Goal: Information Seeking & Learning: Learn about a topic

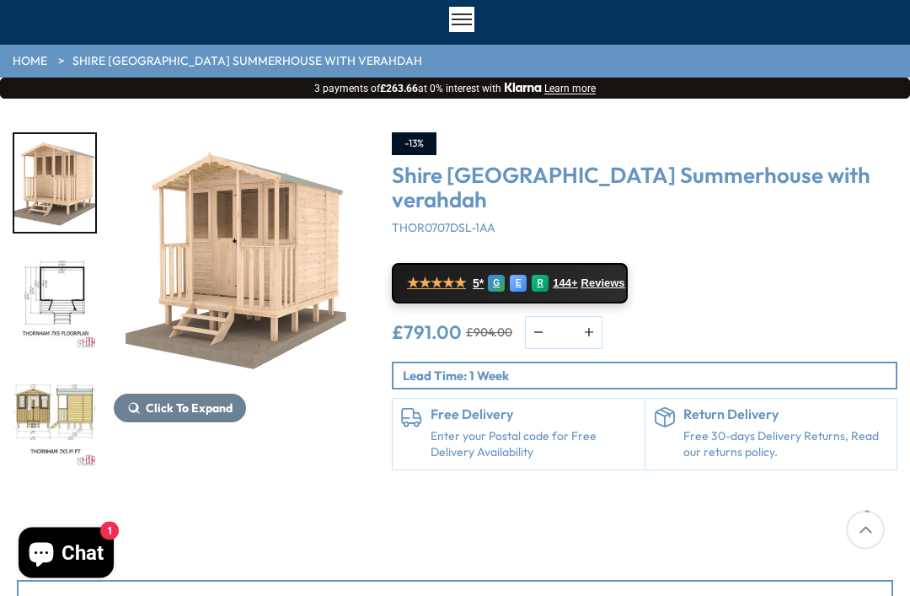
scroll to position [131, 0]
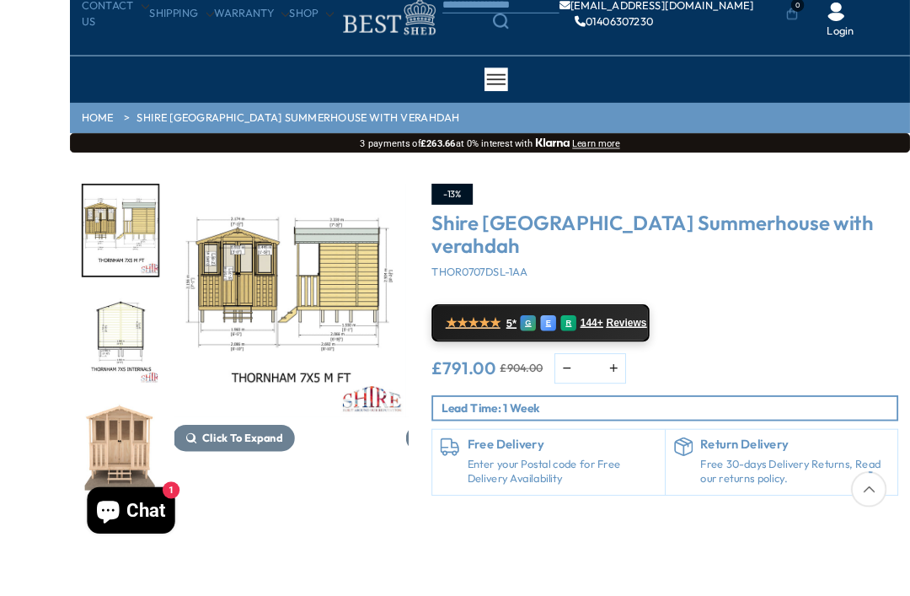
scroll to position [143, 0]
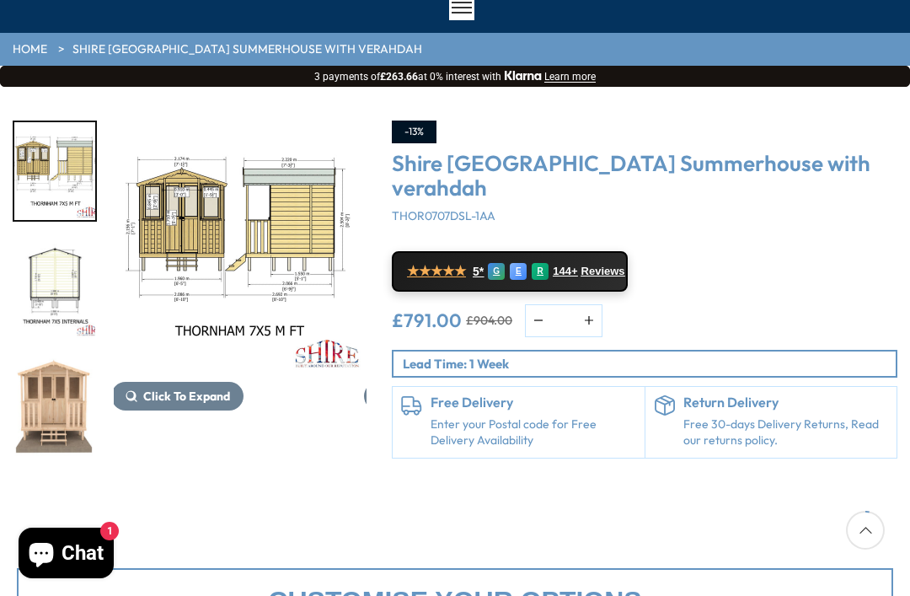
click at [596, 269] on span "Reviews" at bounding box center [603, 271] width 44 height 13
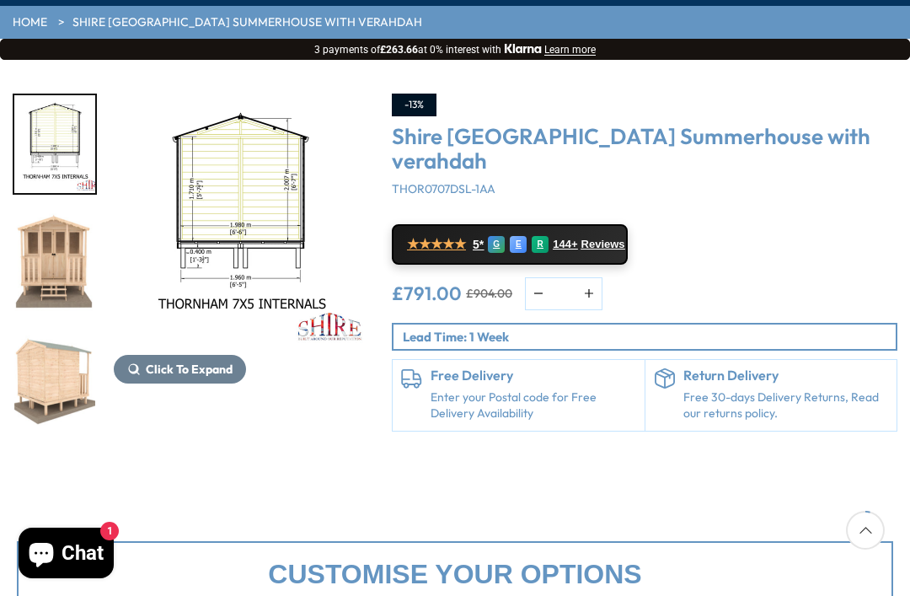
click at [64, 262] on img "5 / 7" at bounding box center [54, 262] width 81 height 98
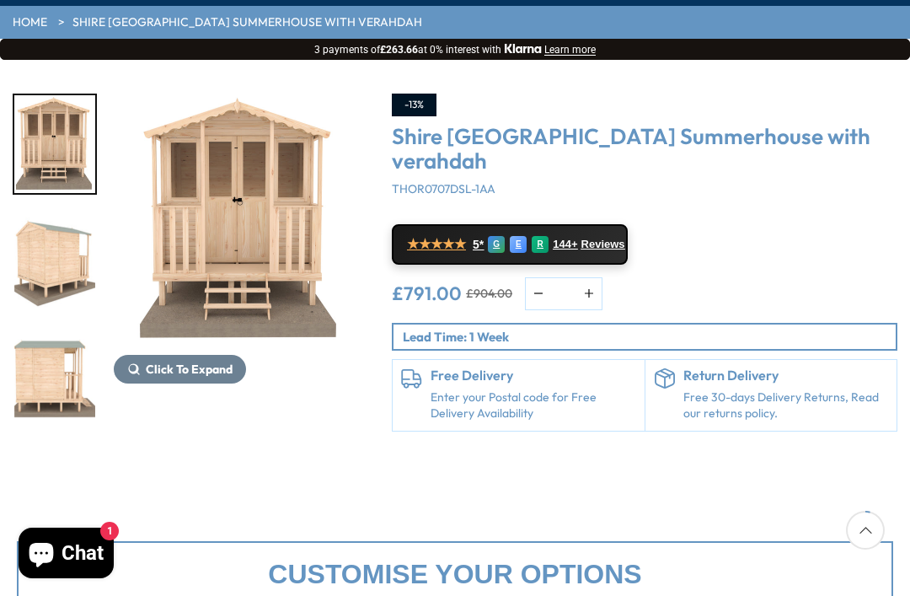
click at [61, 365] on img "7 / 7" at bounding box center [54, 380] width 81 height 98
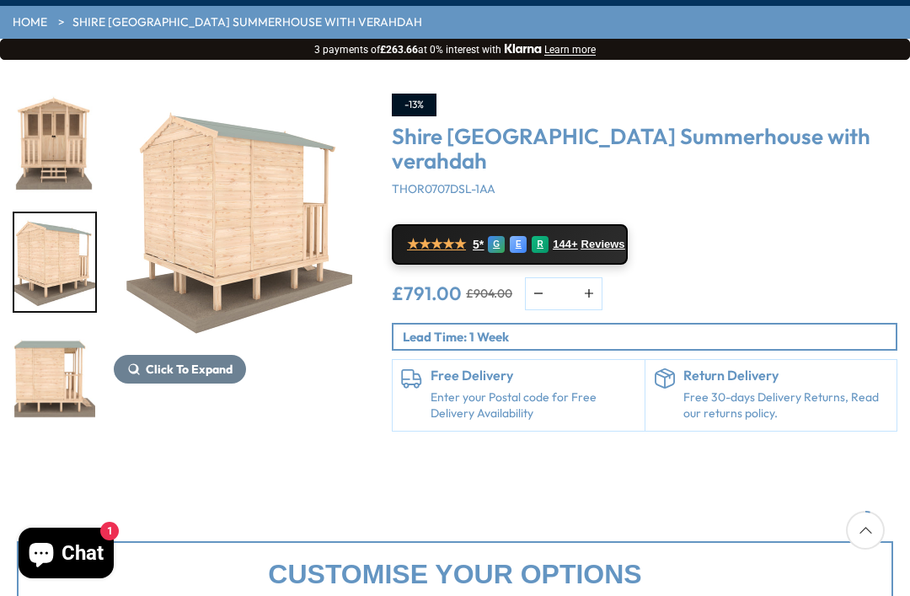
click at [61, 254] on img "6 / 7" at bounding box center [54, 262] width 81 height 98
click at [45, 268] on img "6 / 7" at bounding box center [54, 262] width 81 height 98
click at [48, 132] on img "5 / 7" at bounding box center [54, 144] width 81 height 98
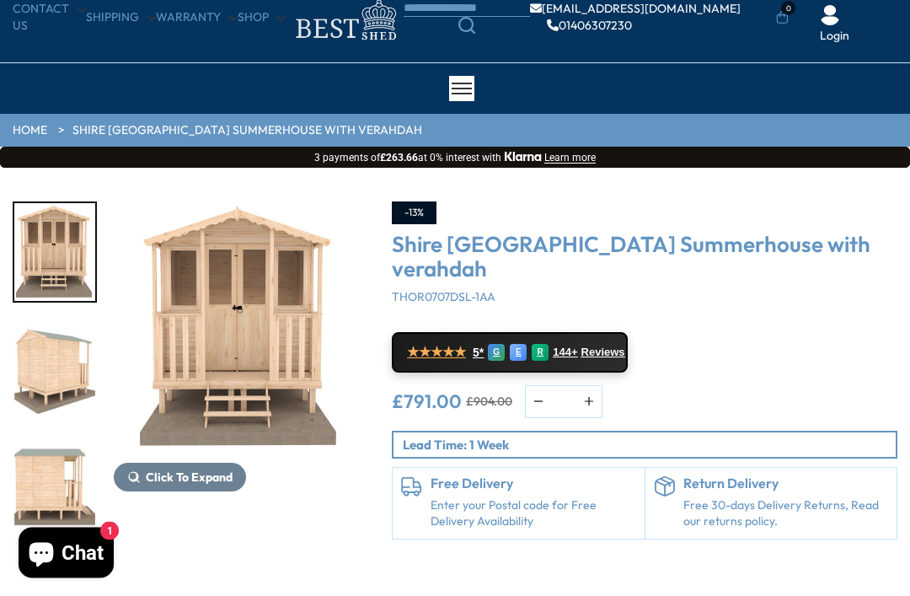
scroll to position [0, 0]
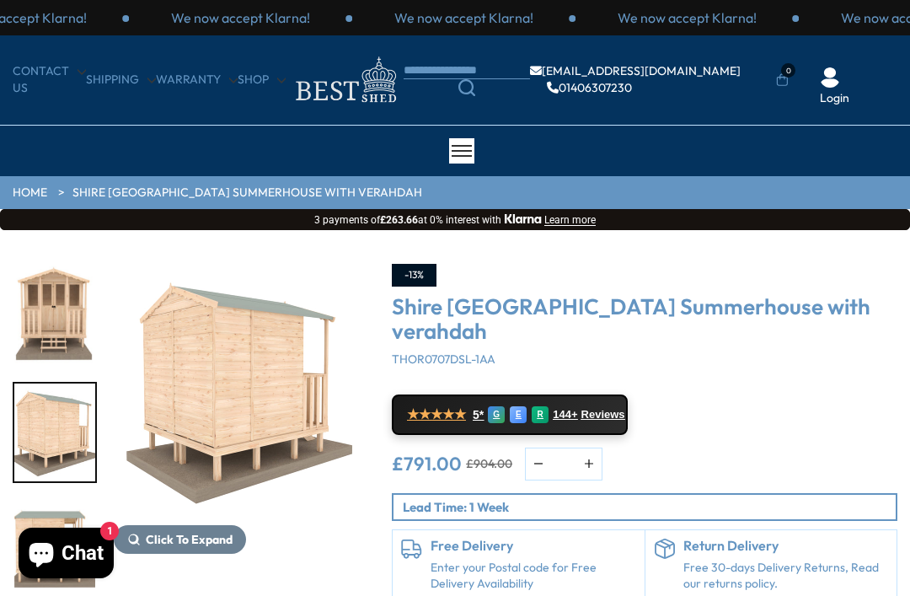
click at [53, 424] on img "6 / 7" at bounding box center [54, 432] width 81 height 98
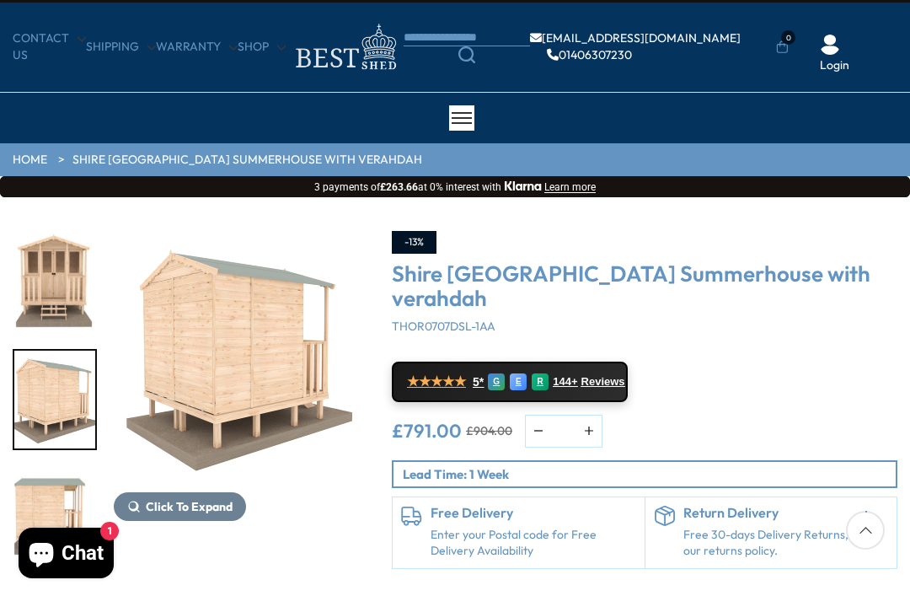
scroll to position [72, 0]
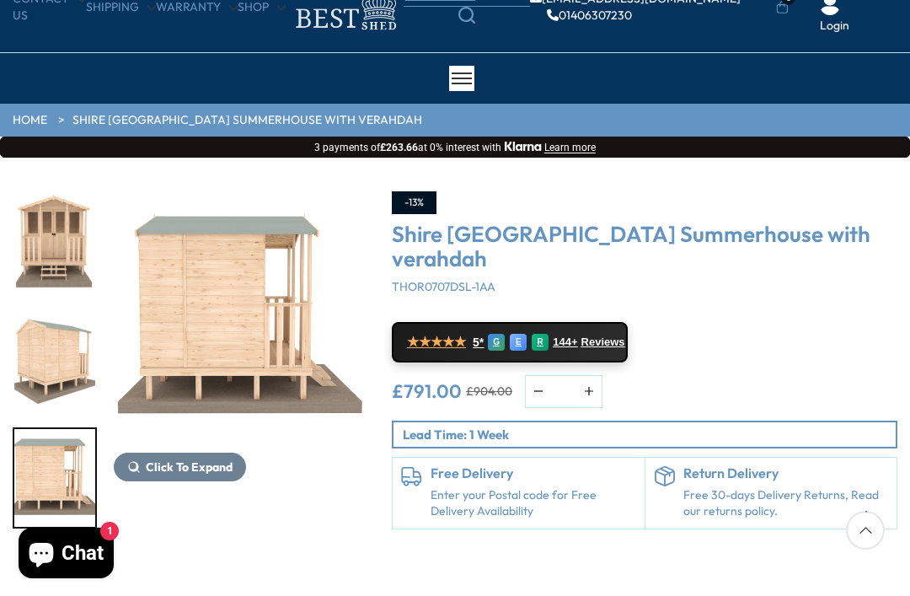
click at [47, 468] on img "7 / 7" at bounding box center [54, 478] width 81 height 98
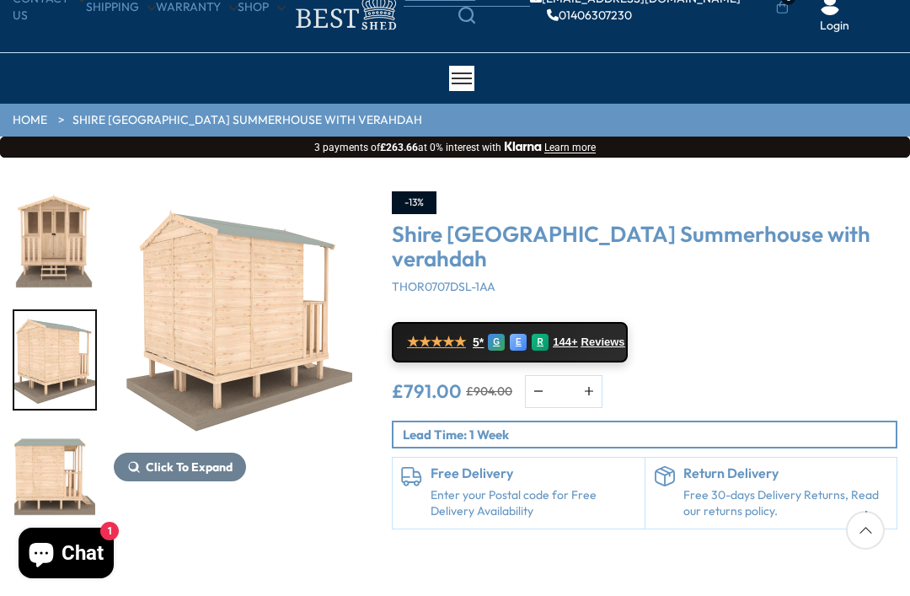
click at [53, 373] on img "6 / 7" at bounding box center [54, 360] width 81 height 98
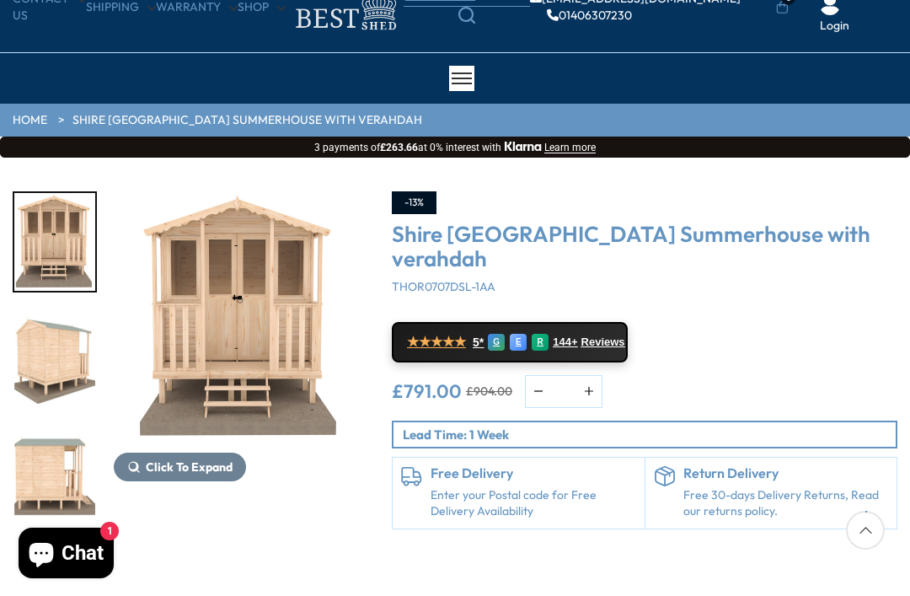
click at [66, 240] on img "5 / 7" at bounding box center [54, 242] width 81 height 98
click at [61, 367] on img "6 / 7" at bounding box center [54, 360] width 81 height 98
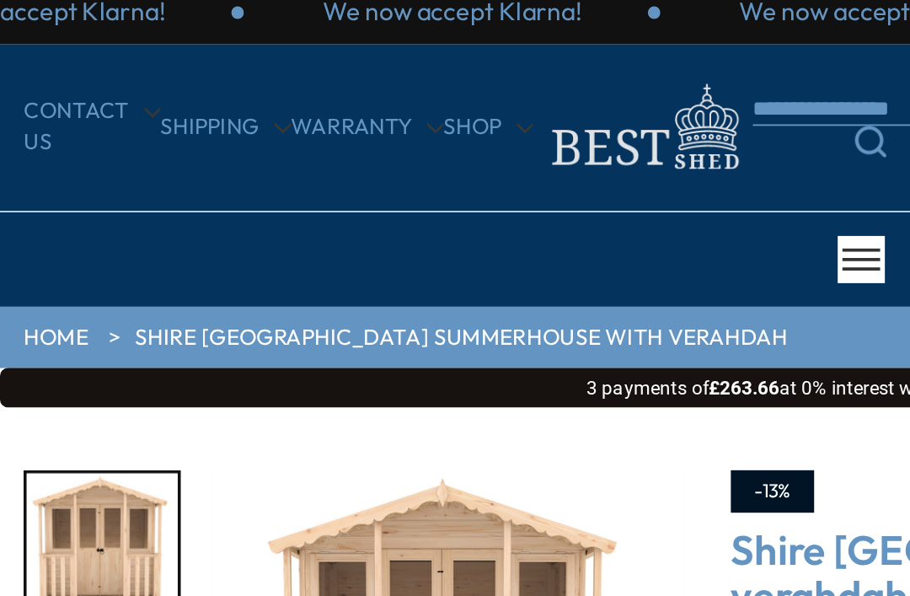
scroll to position [11, 0]
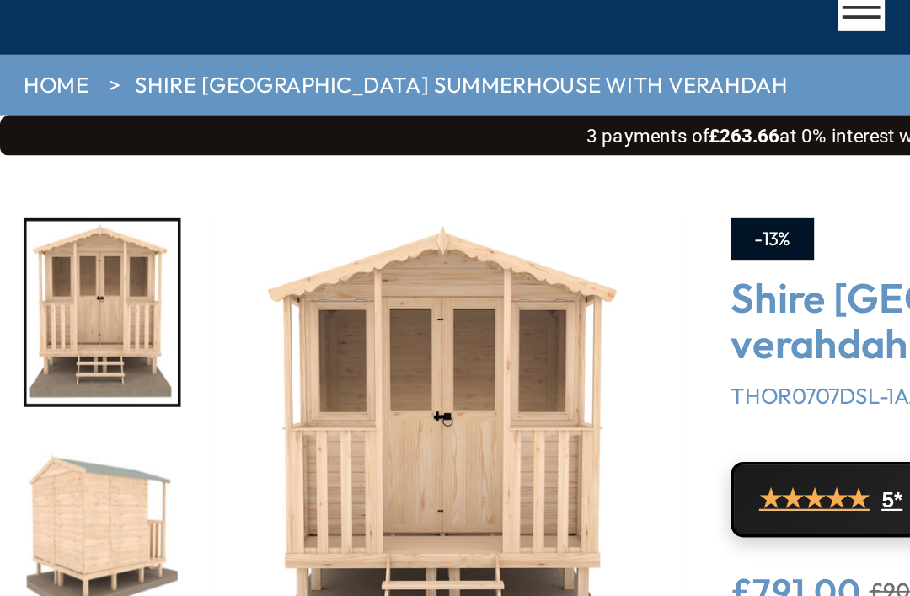
click at [51, 372] on img "6 / 7" at bounding box center [54, 421] width 81 height 98
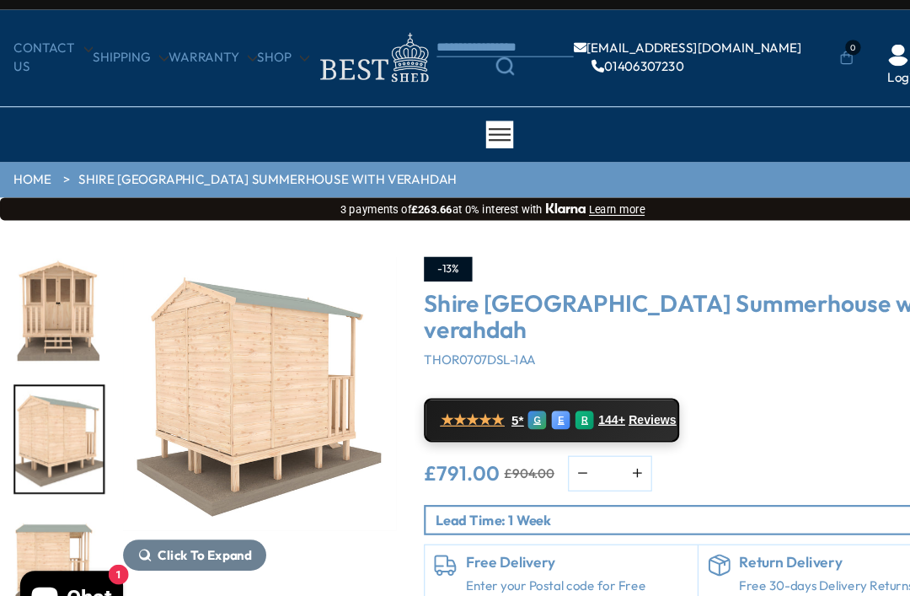
scroll to position [0, 0]
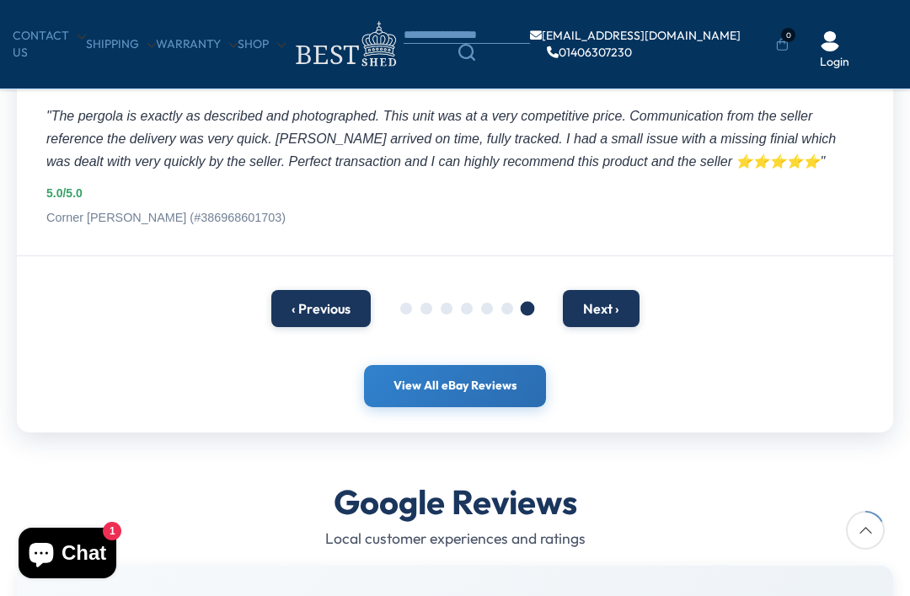
scroll to position [382, 0]
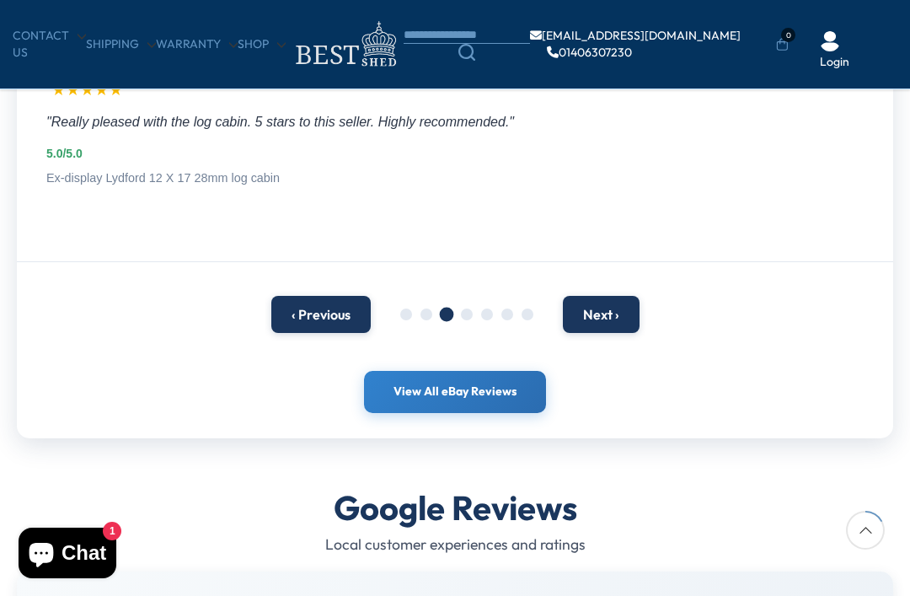
click at [611, 309] on button "Next ›" at bounding box center [601, 314] width 77 height 37
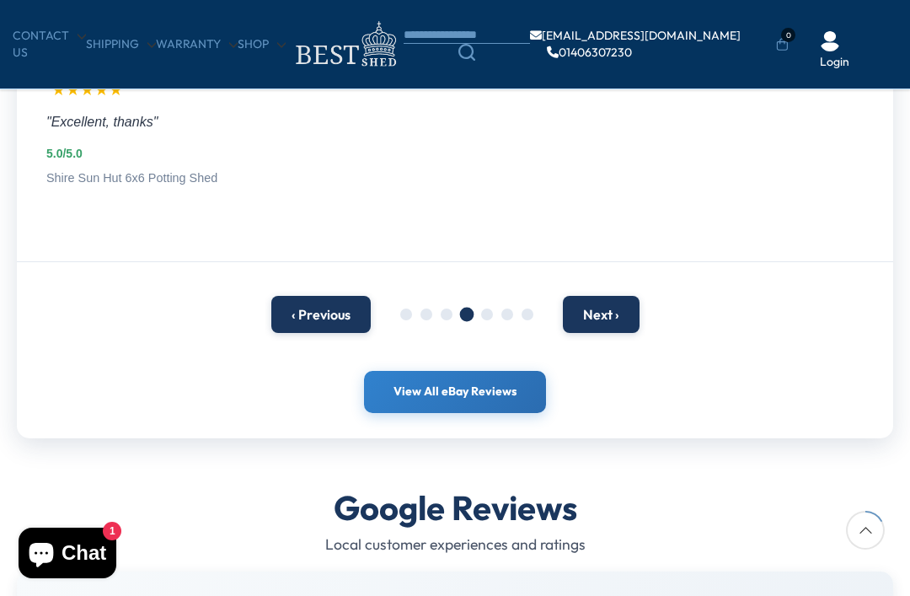
click at [610, 307] on button "Next ›" at bounding box center [601, 314] width 77 height 37
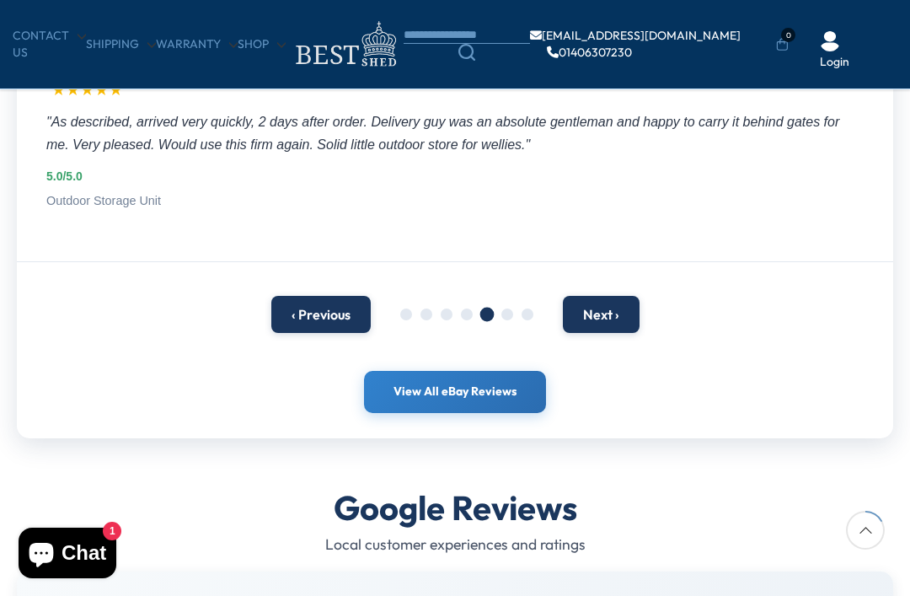
click at [308, 309] on button "‹ Previous" at bounding box center [320, 314] width 99 height 37
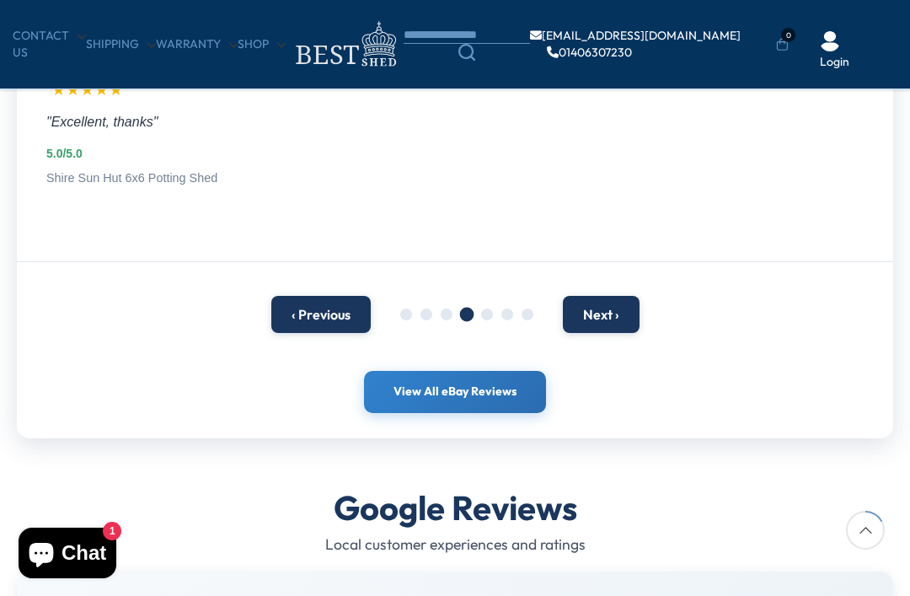
click at [312, 315] on button "‹ Previous" at bounding box center [320, 314] width 99 height 37
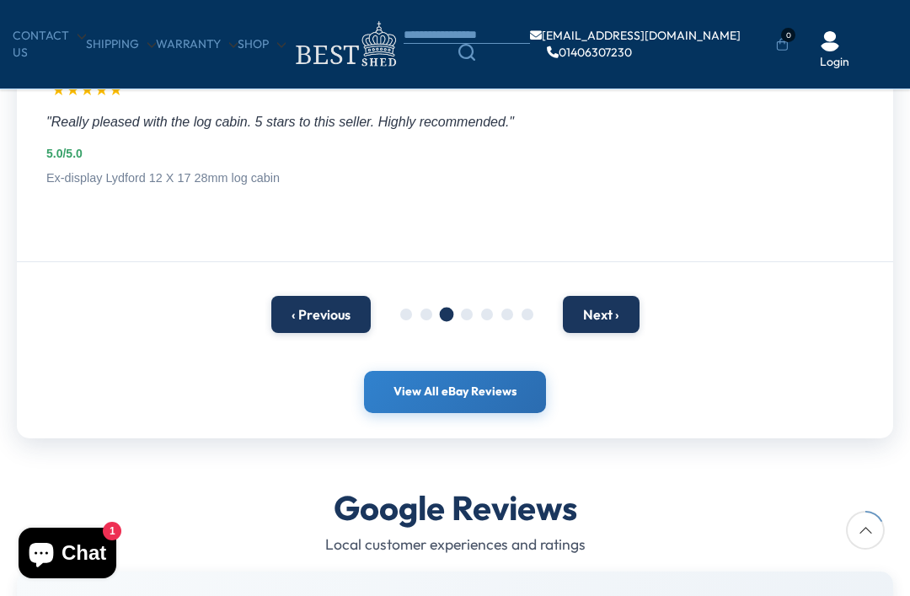
click at [307, 315] on button "‹ Previous" at bounding box center [320, 314] width 99 height 37
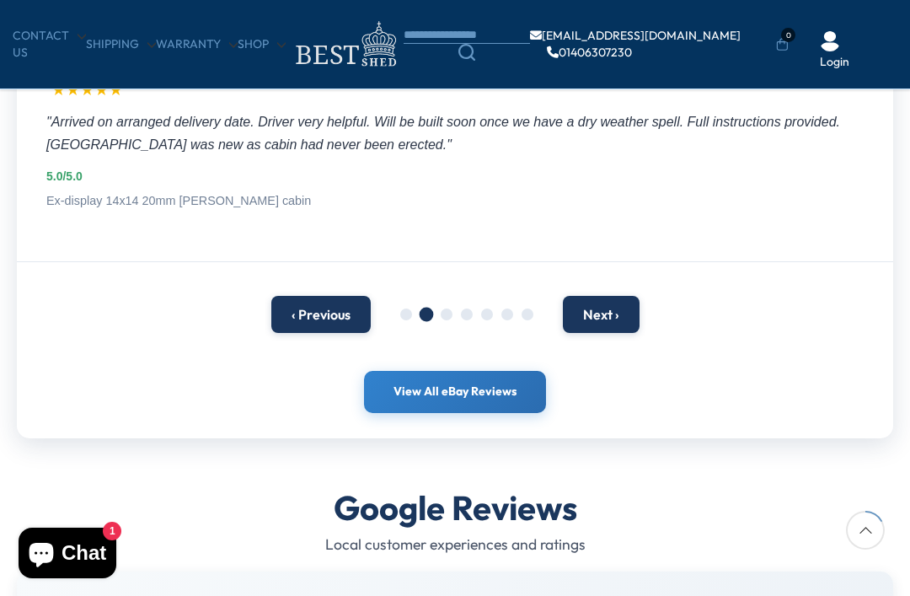
click at [323, 318] on button "‹ Previous" at bounding box center [320, 314] width 99 height 37
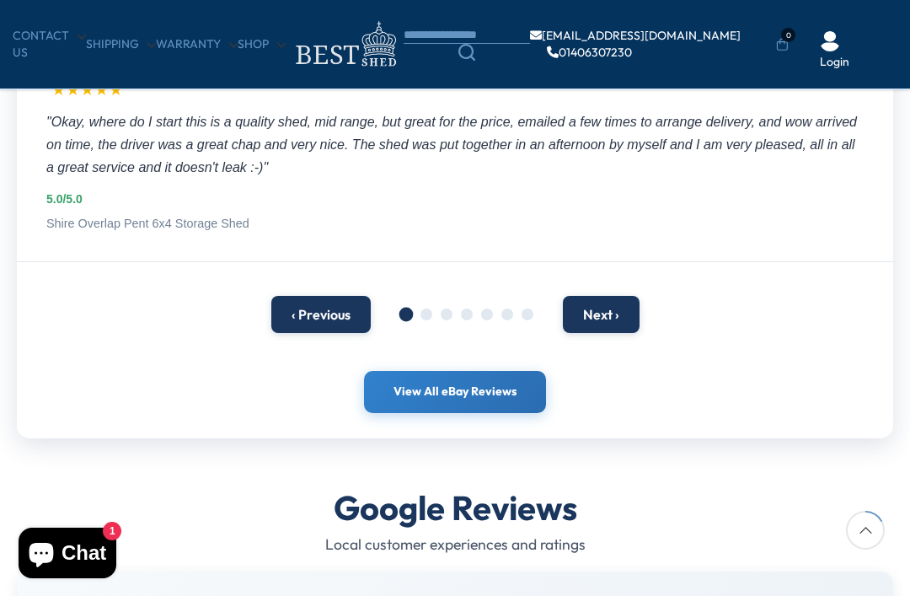
click at [607, 313] on button "Next ›" at bounding box center [601, 314] width 77 height 37
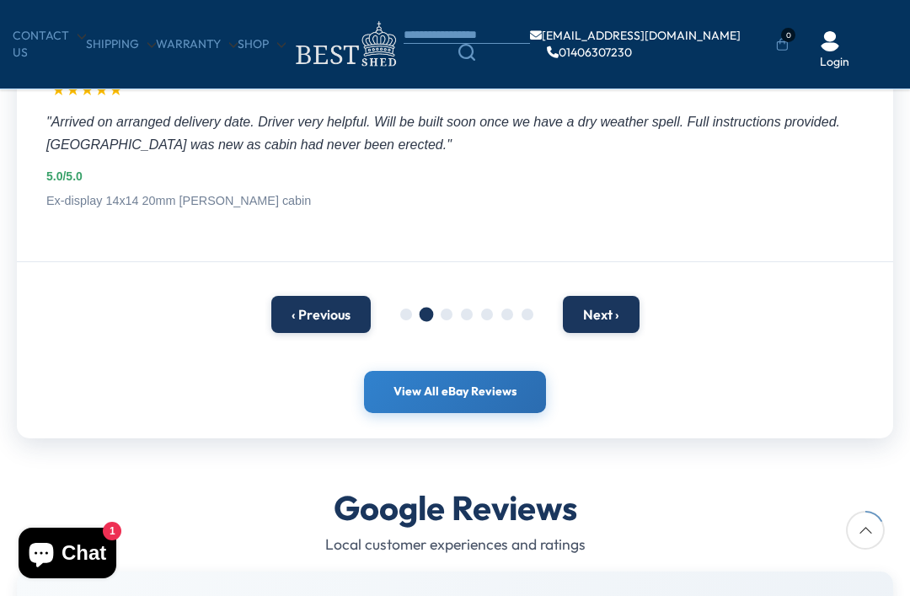
click at [618, 316] on button "Next ›" at bounding box center [601, 314] width 77 height 37
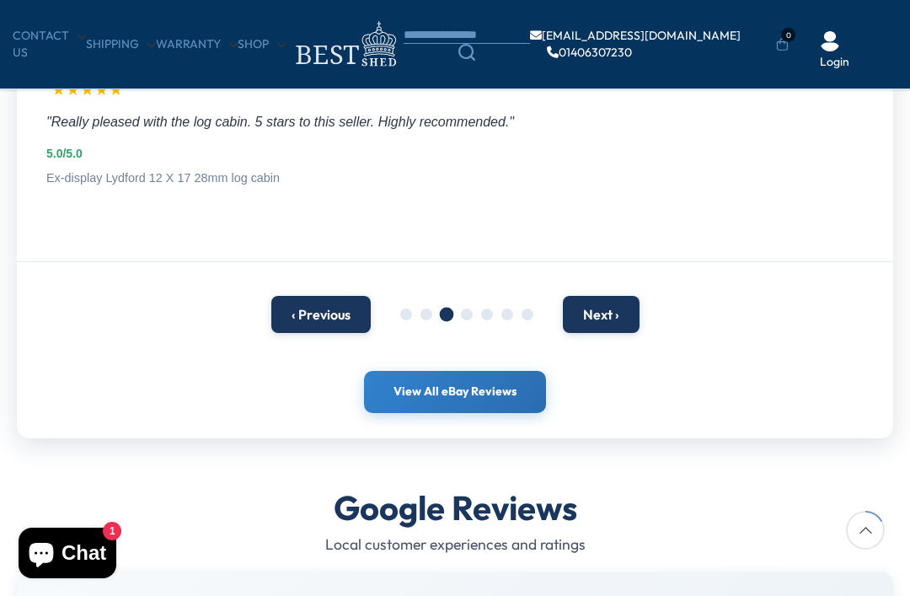
click at [608, 315] on button "Next ›" at bounding box center [601, 314] width 77 height 37
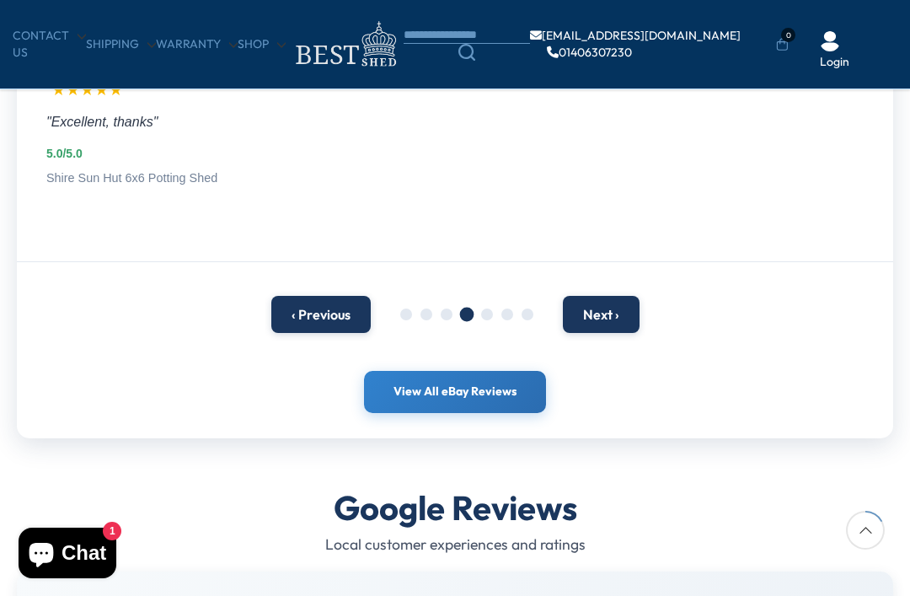
click at [606, 317] on button "Next ›" at bounding box center [601, 314] width 77 height 37
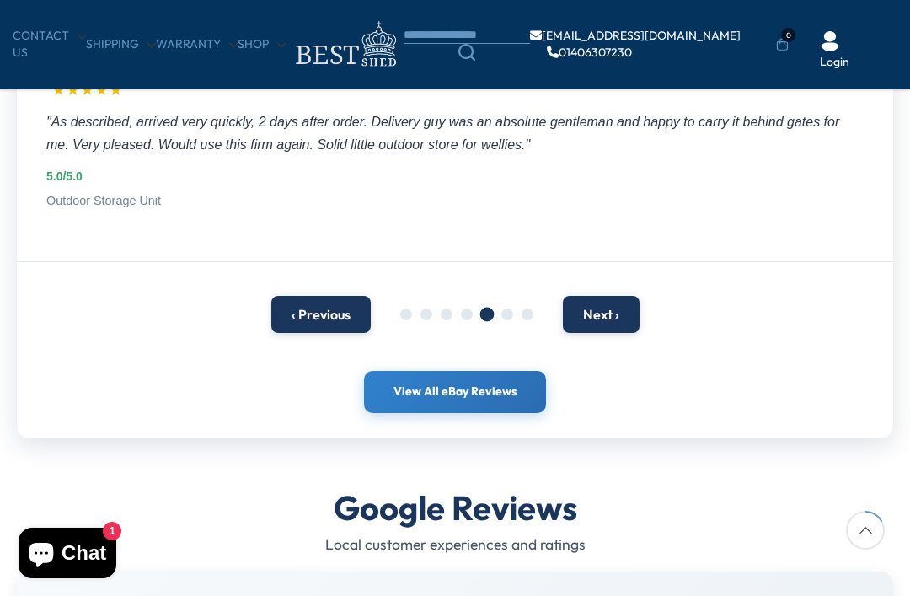
click at [602, 305] on button "Next ›" at bounding box center [601, 314] width 77 height 37
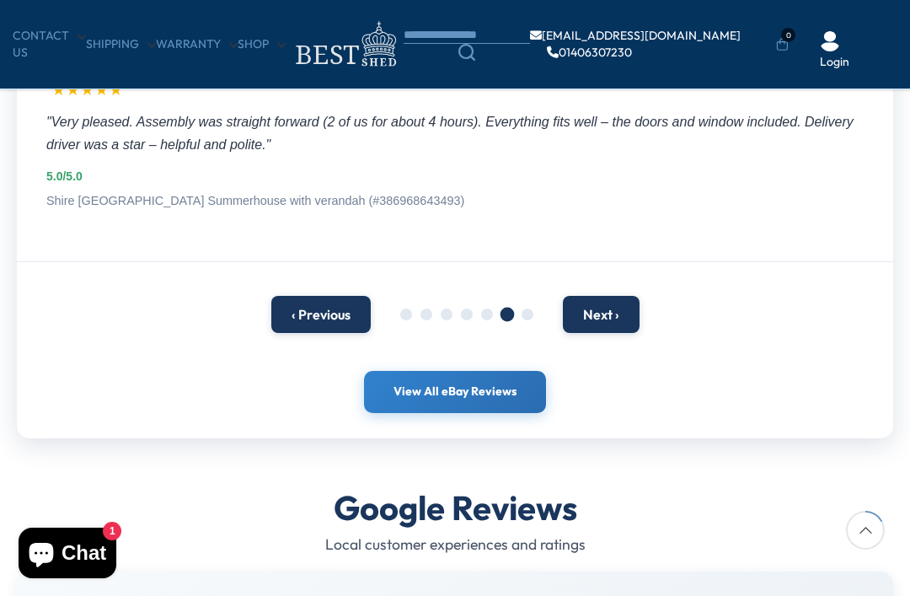
click at [303, 307] on button "‹ Previous" at bounding box center [320, 314] width 99 height 37
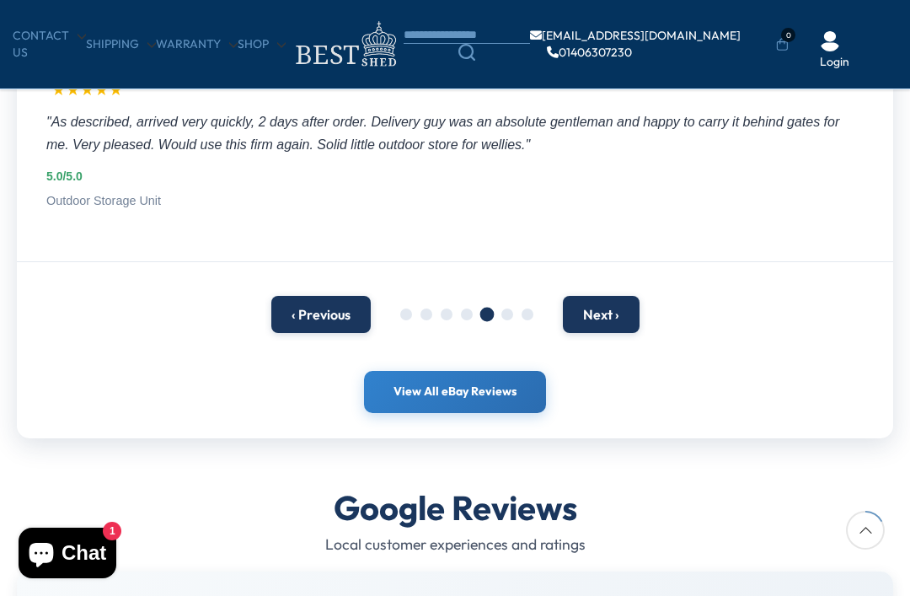
click at [624, 308] on button "Next ›" at bounding box center [601, 314] width 77 height 37
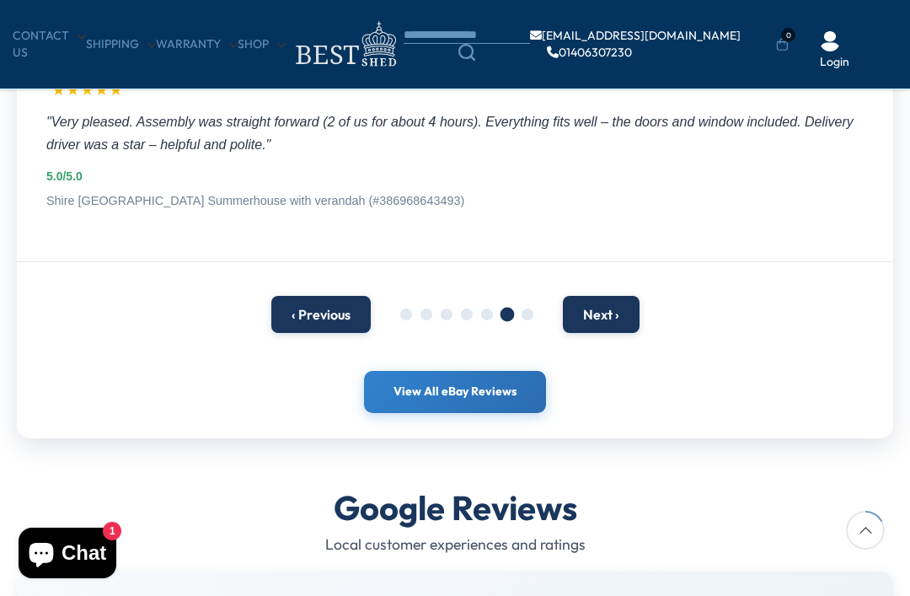
click at [607, 318] on button "Next ›" at bounding box center [601, 314] width 77 height 37
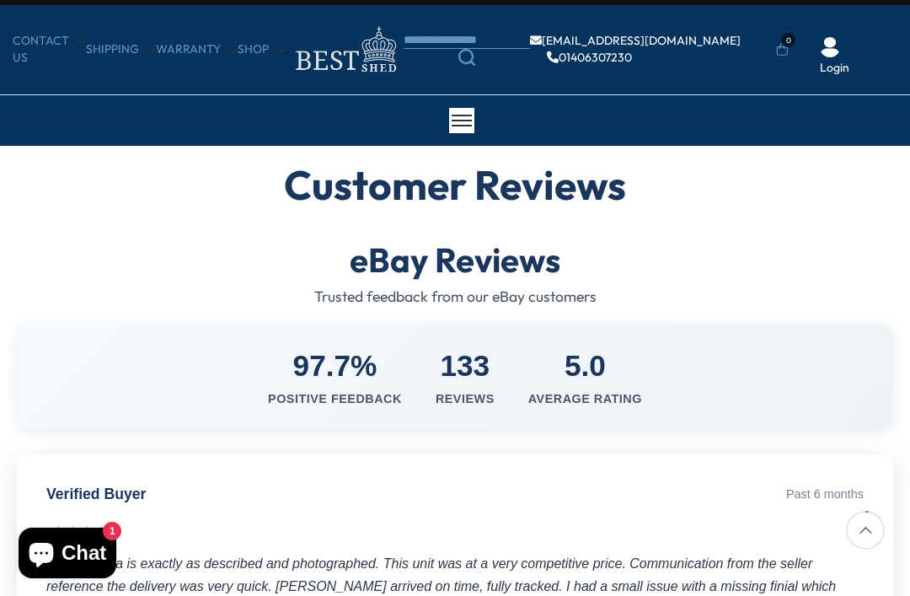
scroll to position [0, 0]
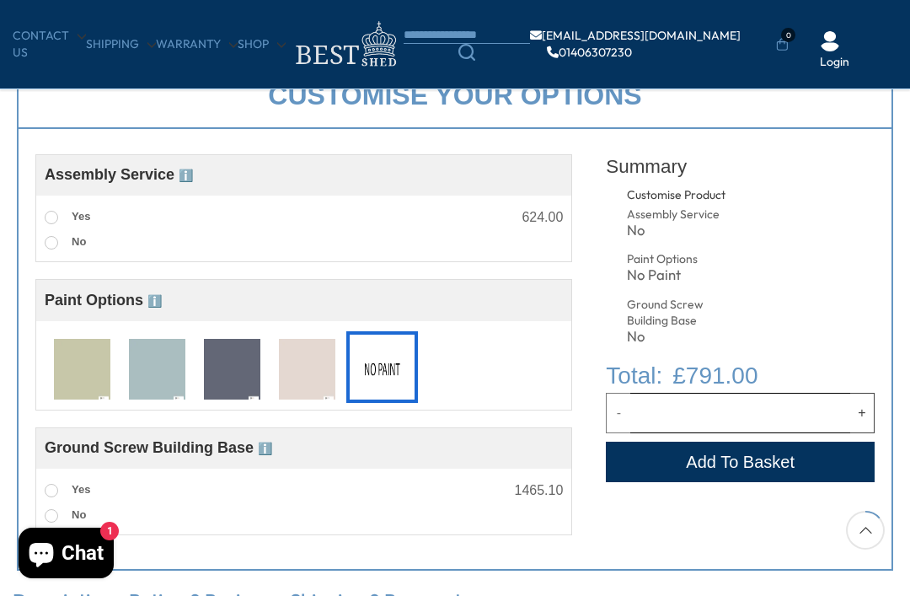
scroll to position [558, 0]
click at [79, 360] on img at bounding box center [82, 370] width 56 height 62
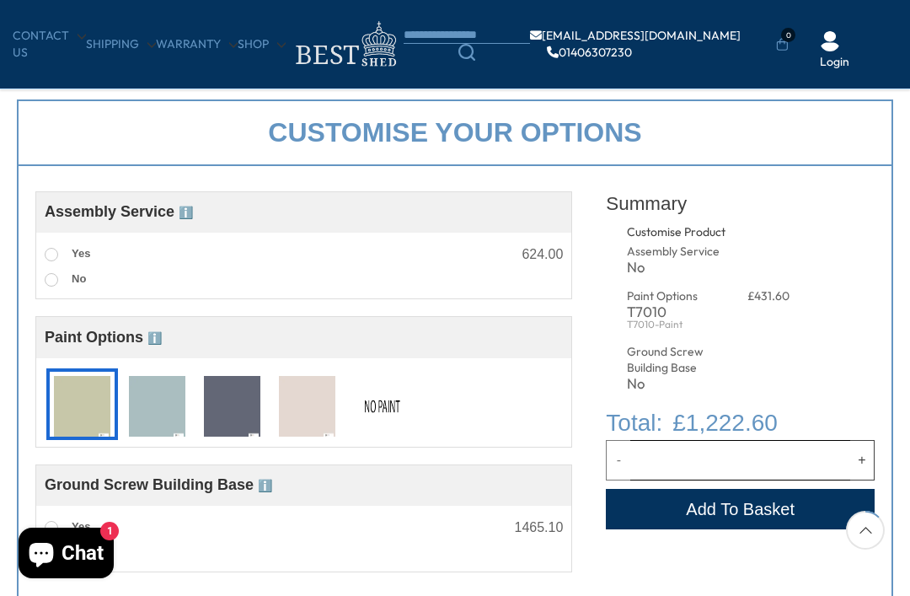
scroll to position [521, 0]
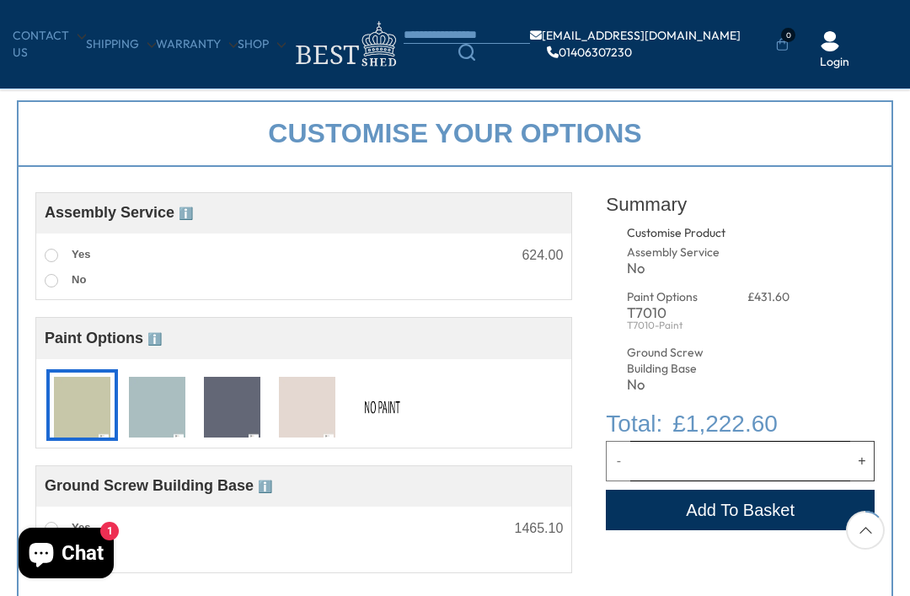
click at [78, 411] on img at bounding box center [82, 408] width 56 height 62
click at [384, 422] on img at bounding box center [382, 408] width 56 height 62
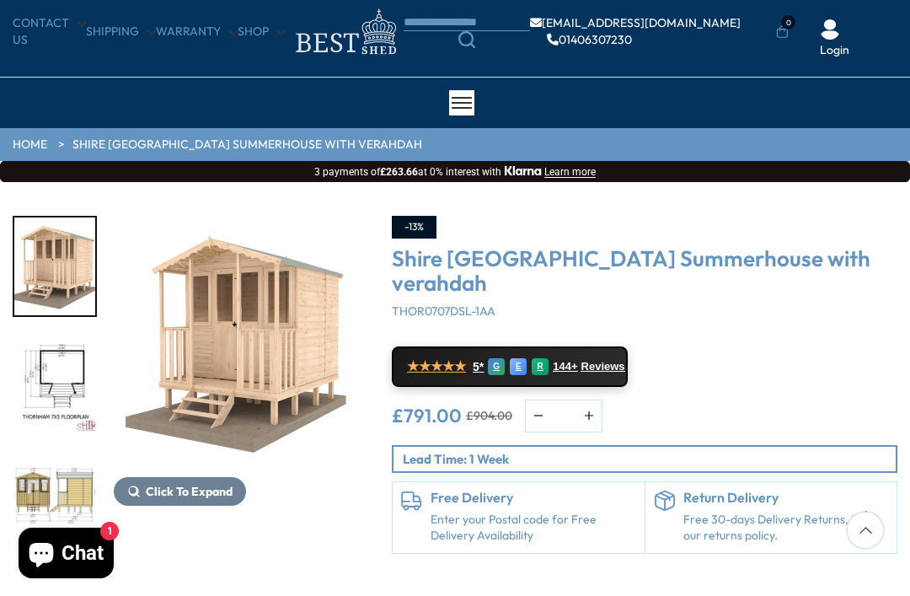
scroll to position [49, 0]
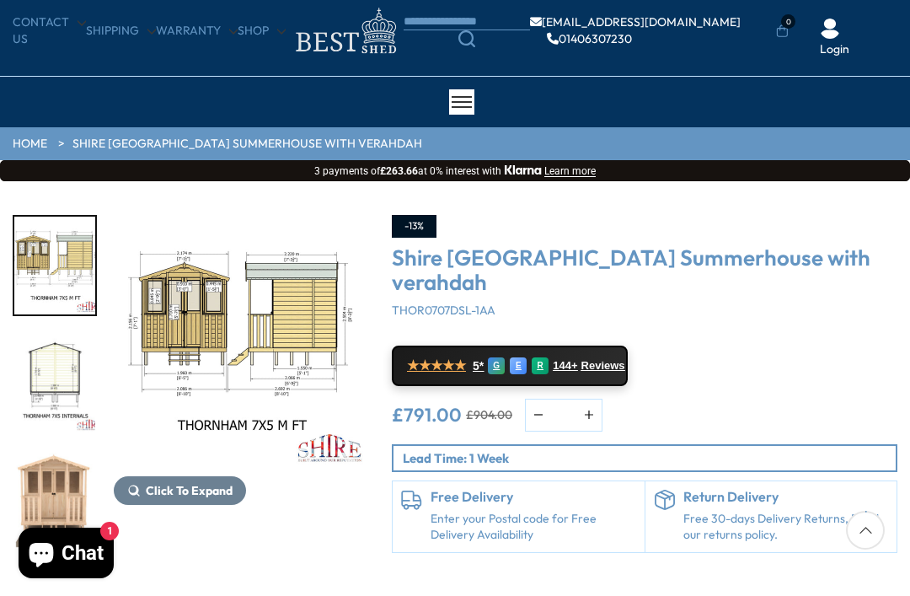
click at [75, 493] on img "5 / 7" at bounding box center [54, 501] width 81 height 98
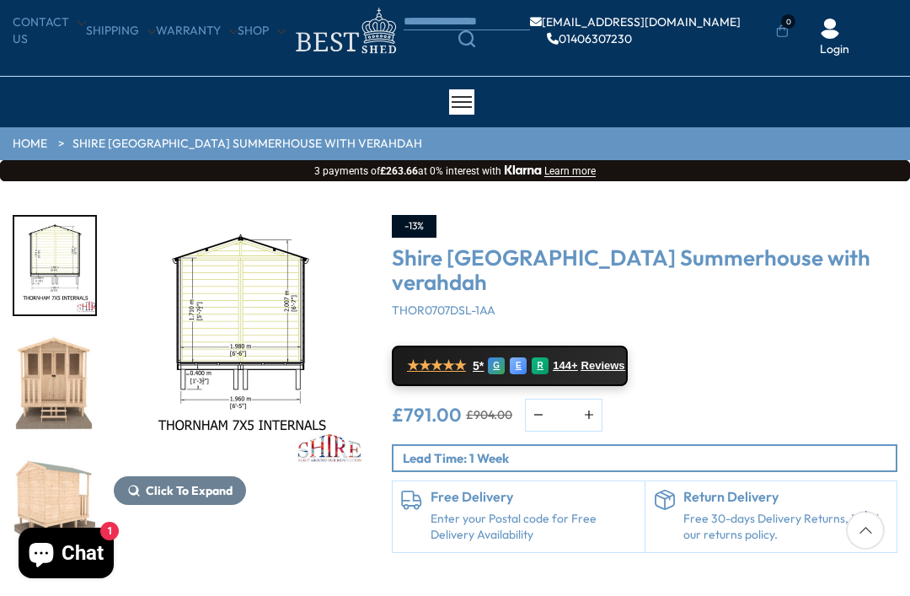
click at [60, 372] on img "5 / 7" at bounding box center [54, 383] width 81 height 98
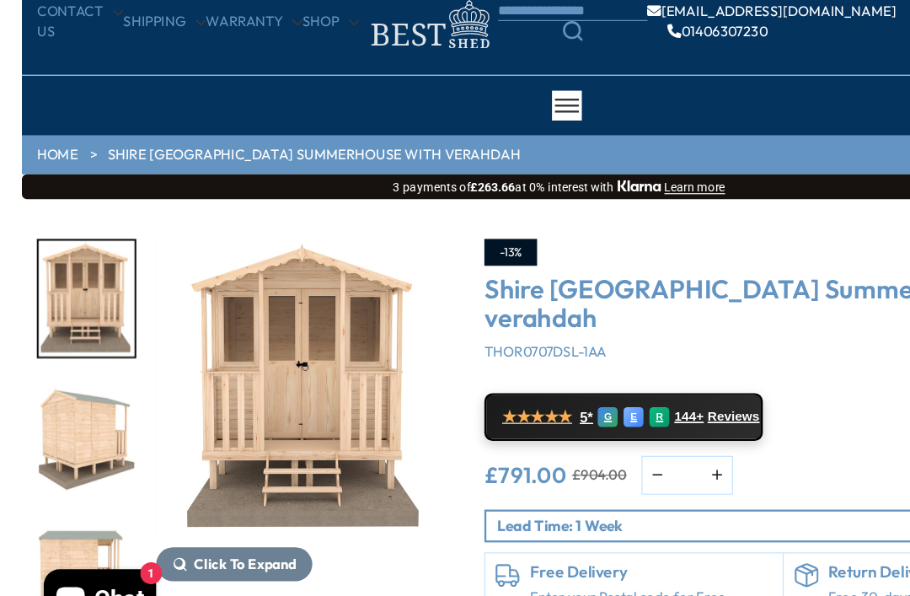
scroll to position [17, 0]
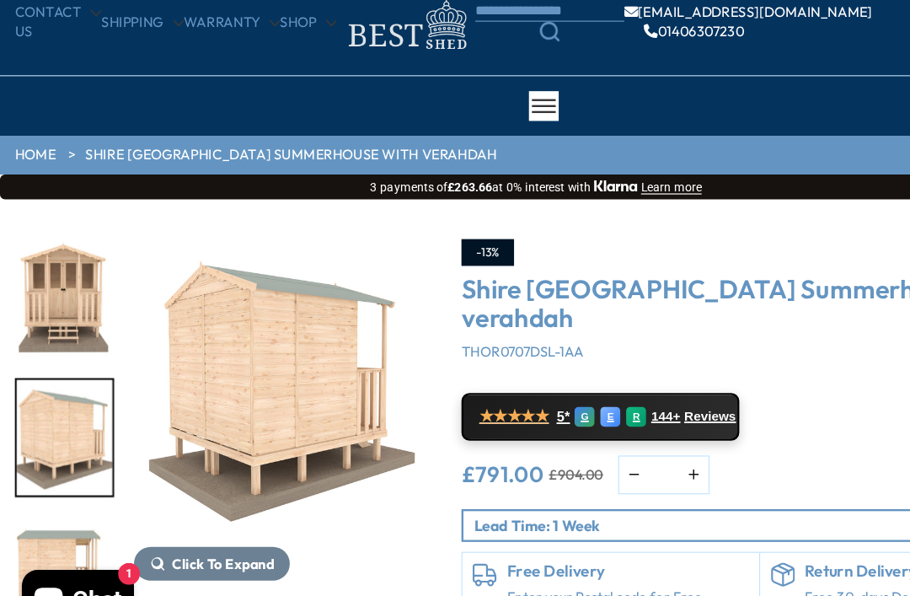
click at [51, 377] on img "6 / 7" at bounding box center [54, 415] width 81 height 98
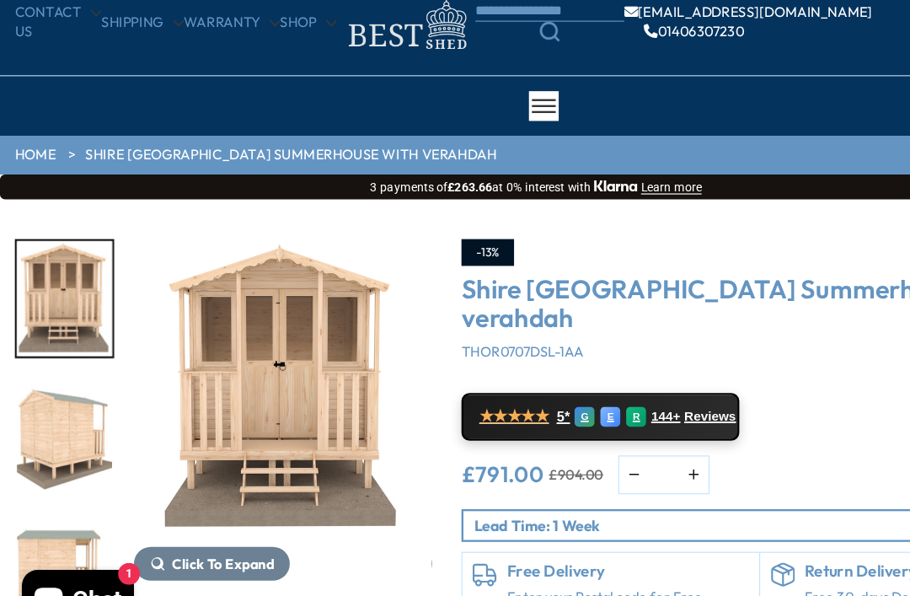
click at [54, 249] on img "5 / 7" at bounding box center [54, 298] width 81 height 98
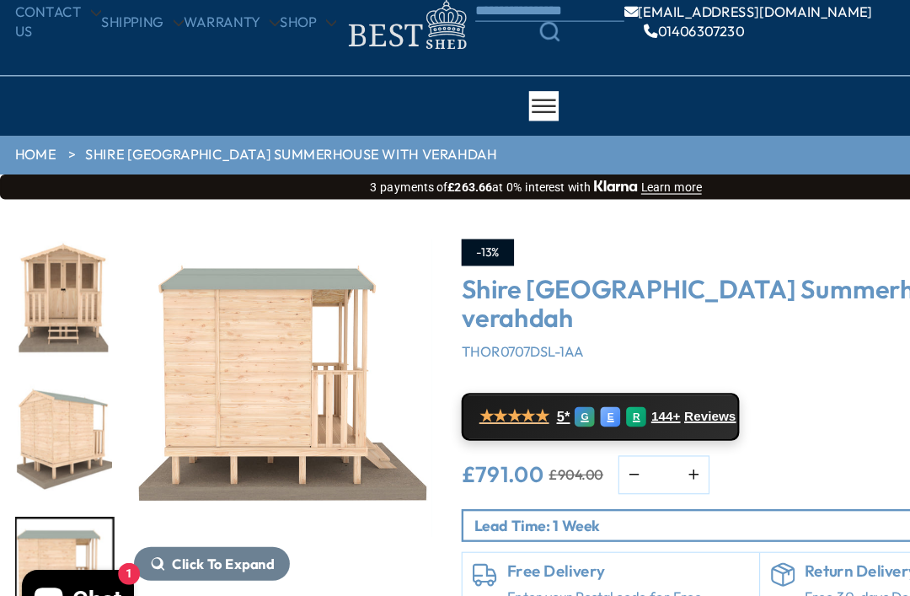
click at [58, 484] on img "7 / 7" at bounding box center [54, 533] width 81 height 98
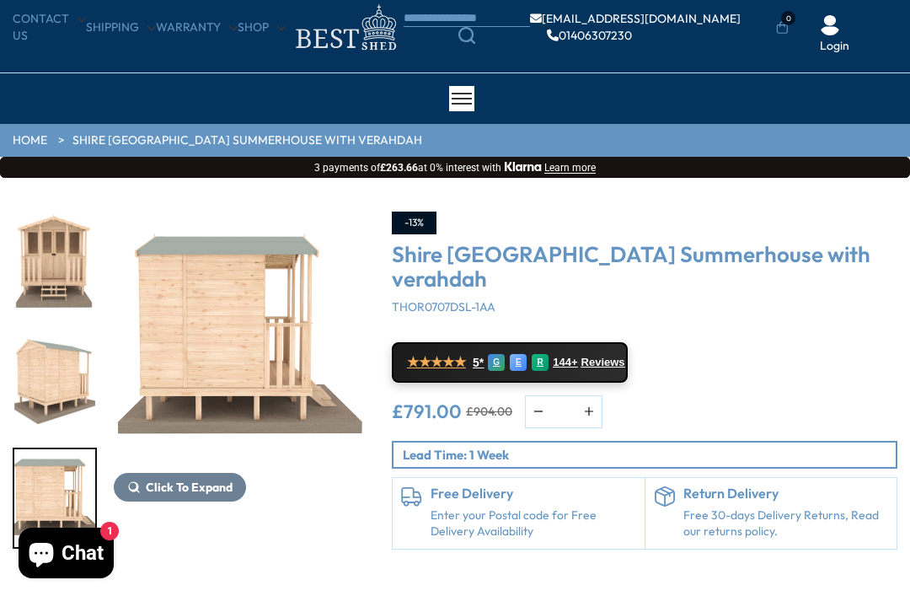
scroll to position [0, 0]
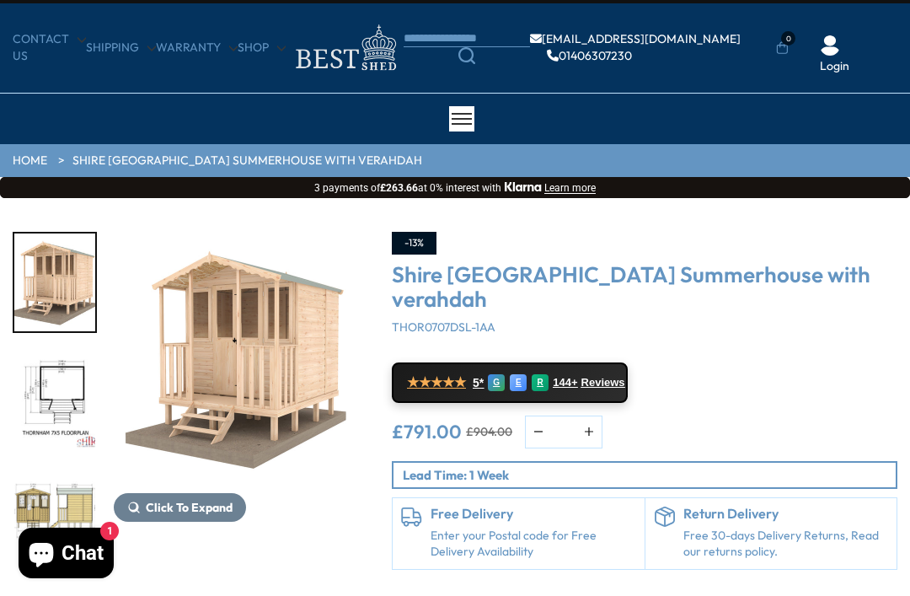
scroll to position [61, 0]
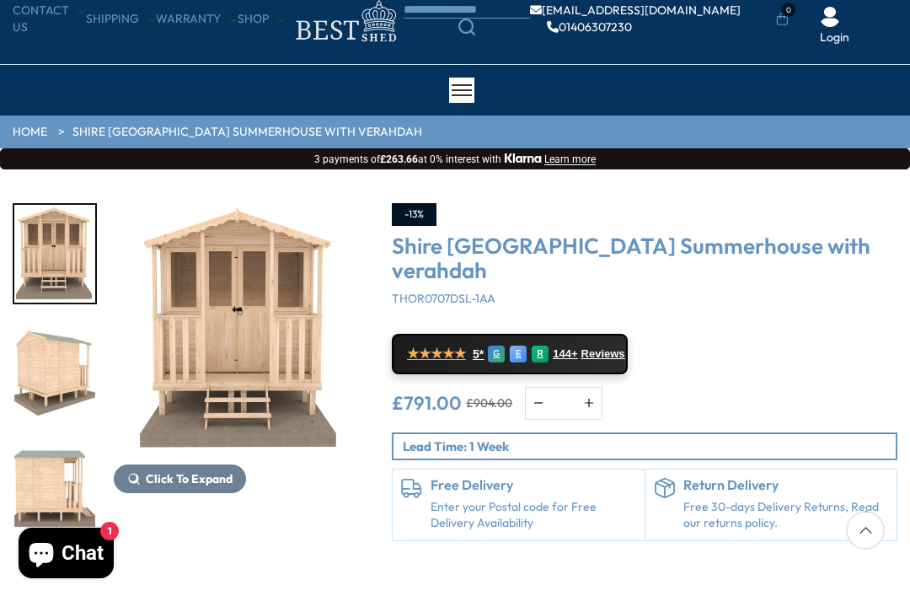
click at [53, 497] on img "7 / 7" at bounding box center [54, 490] width 81 height 98
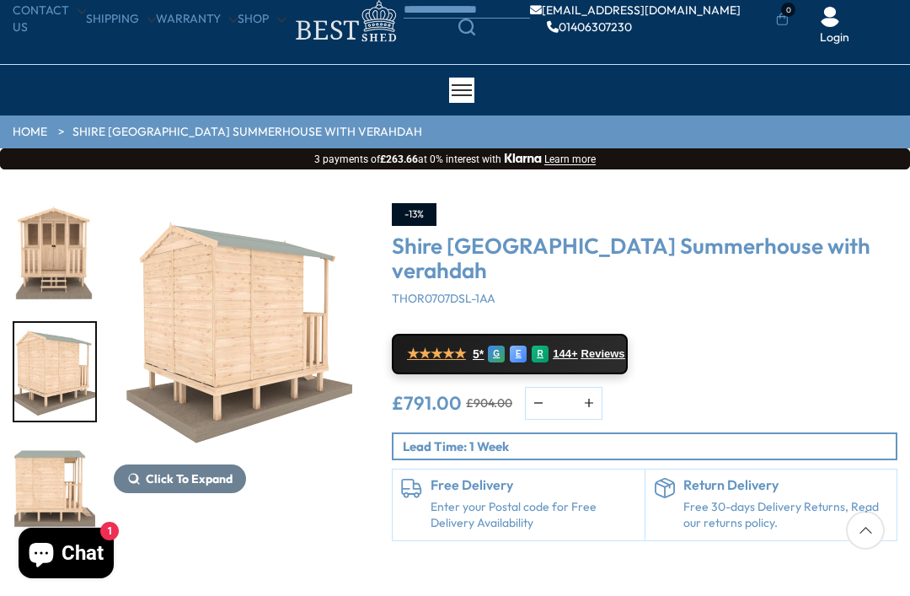
click at [56, 366] on img "6 / 7" at bounding box center [54, 372] width 81 height 98
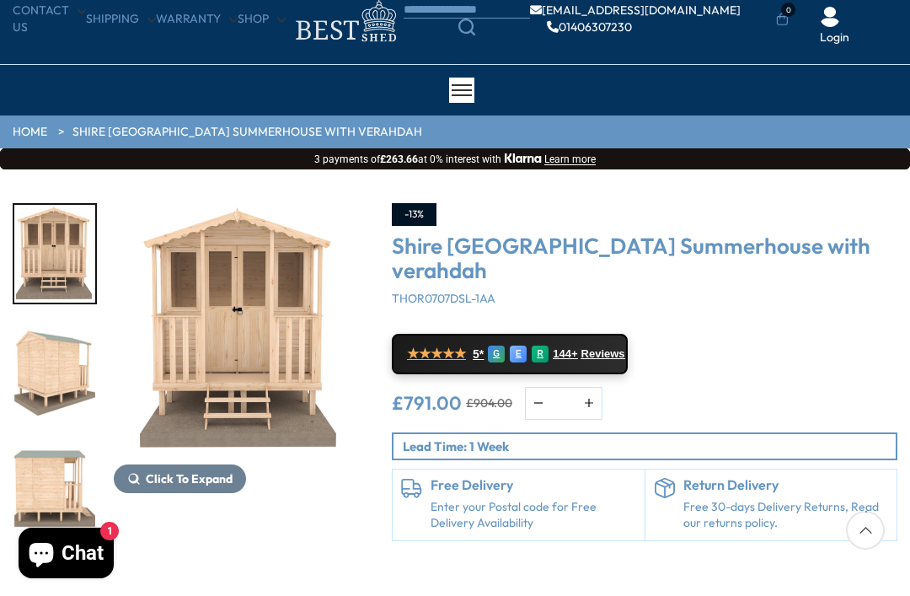
click at [62, 242] on img "5 / 7" at bounding box center [54, 254] width 81 height 98
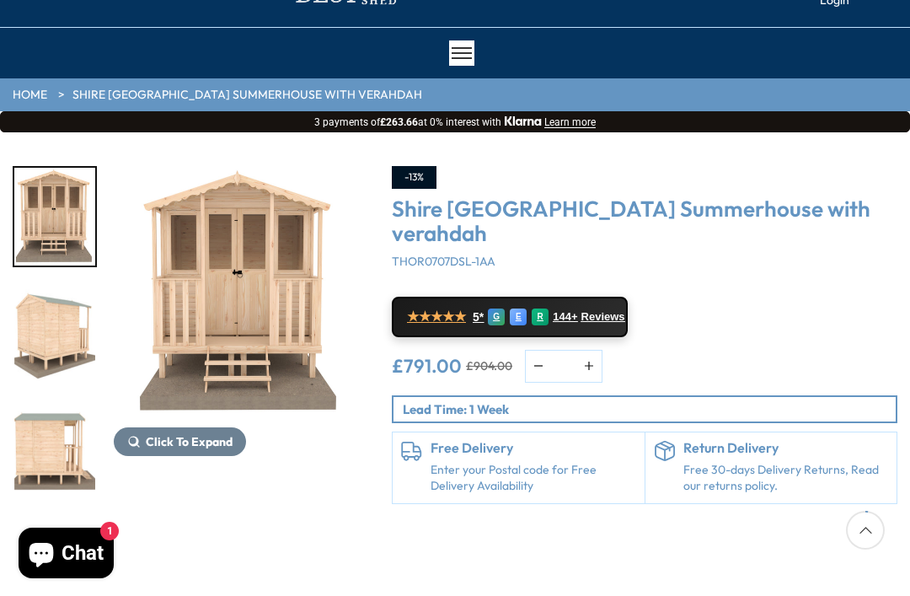
scroll to position [0, 0]
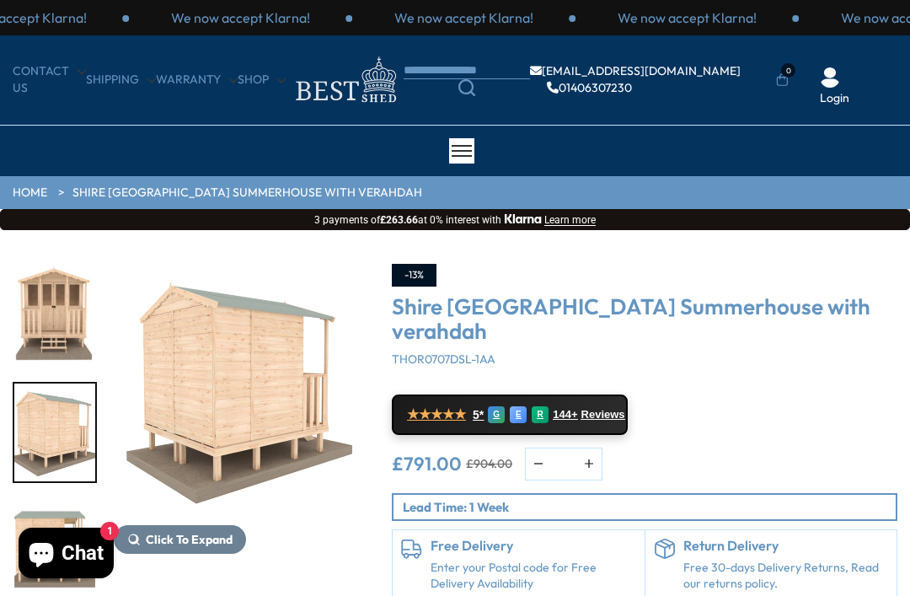
click at [40, 432] on img "6 / 7" at bounding box center [54, 432] width 81 height 98
click at [69, 303] on img "5 / 7" at bounding box center [54, 314] width 81 height 98
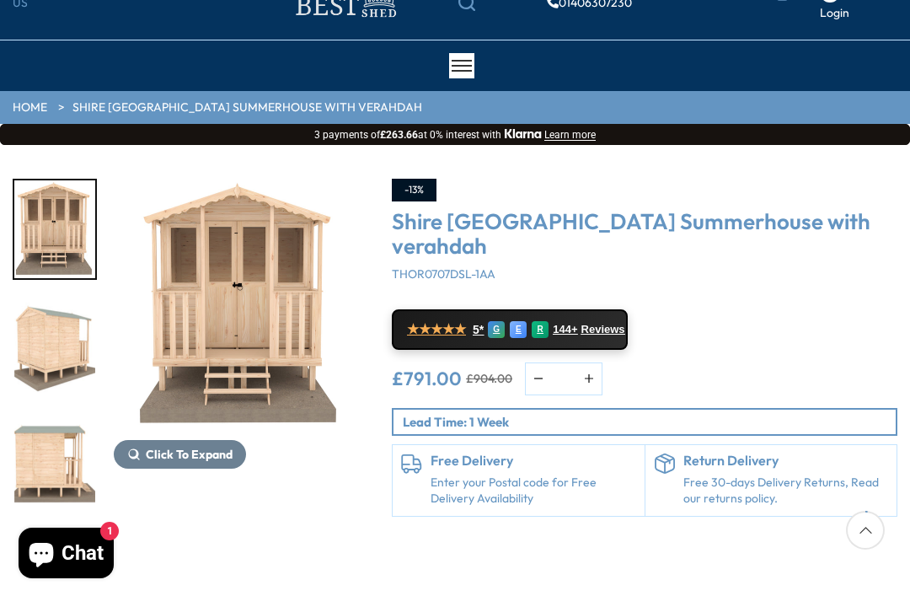
scroll to position [99, 0]
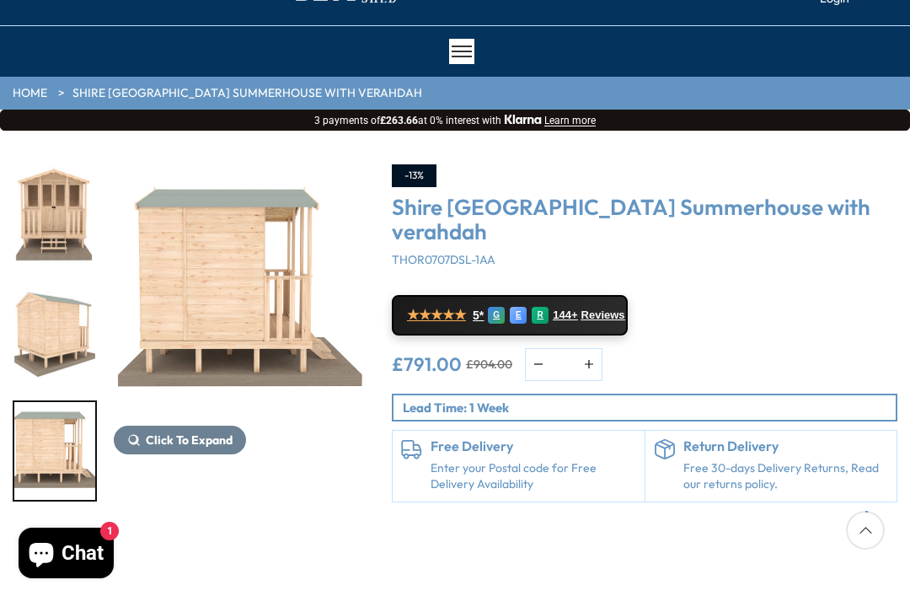
click at [36, 454] on img "7 / 7" at bounding box center [54, 451] width 81 height 98
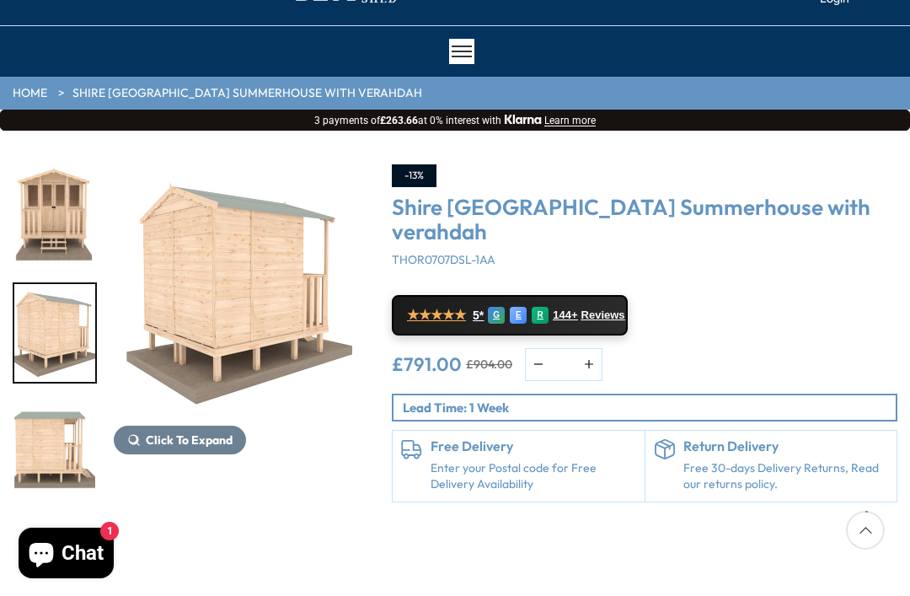
click at [77, 336] on img "6 / 7" at bounding box center [54, 333] width 81 height 98
click at [45, 211] on img "5 / 7" at bounding box center [54, 215] width 81 height 98
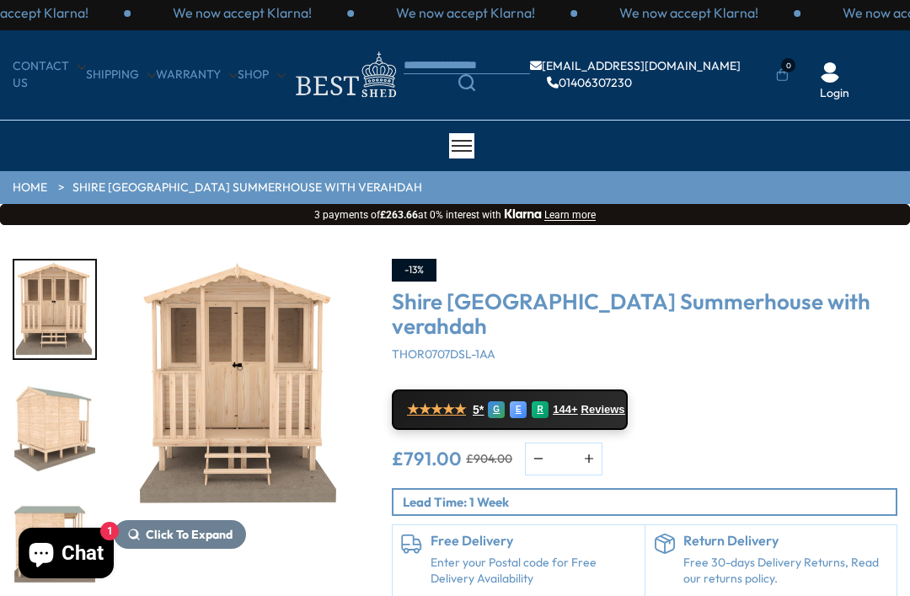
scroll to position [0, 0]
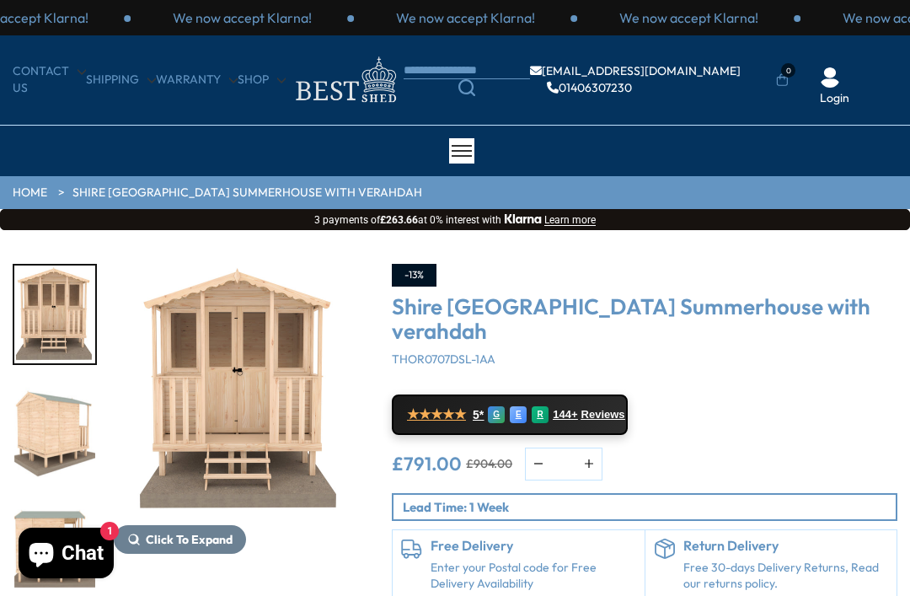
click at [32, 432] on img "6 / 7" at bounding box center [54, 432] width 81 height 98
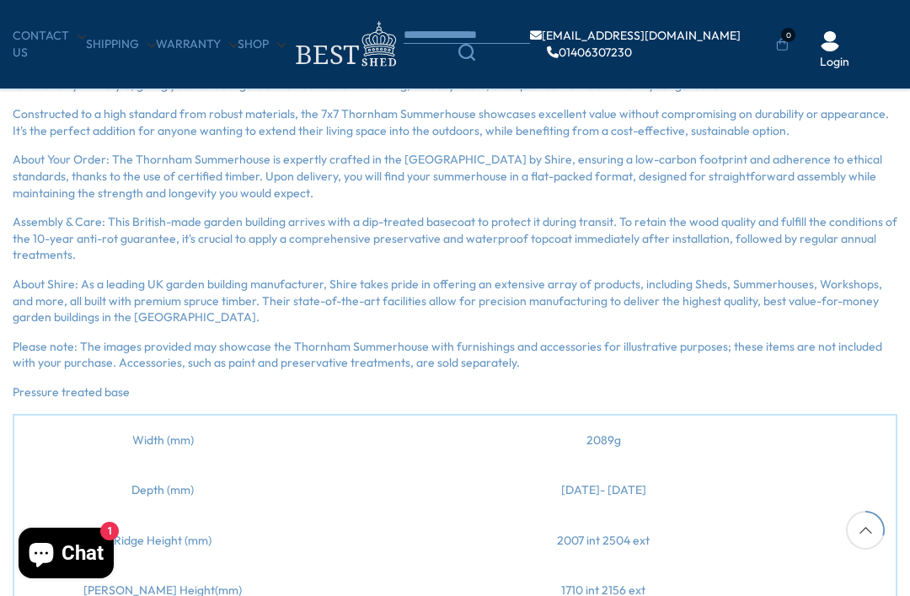
scroll to position [1209, 0]
